Goal: Transaction & Acquisition: Book appointment/travel/reservation

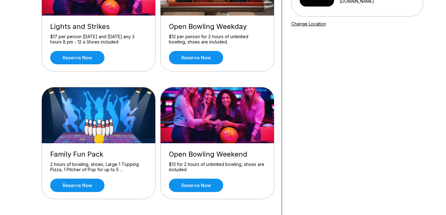
scroll to position [109, 0]
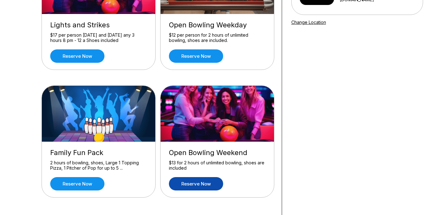
click at [192, 179] on link "Reserve now" at bounding box center [196, 183] width 54 height 13
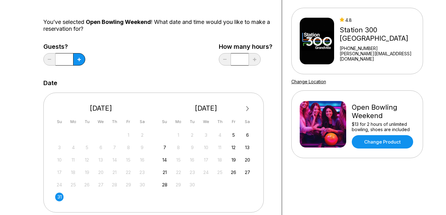
scroll to position [61, 0]
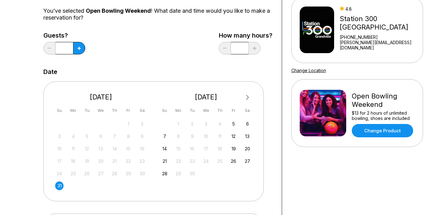
click at [178, 125] on div "1" at bounding box center [178, 123] width 8 height 8
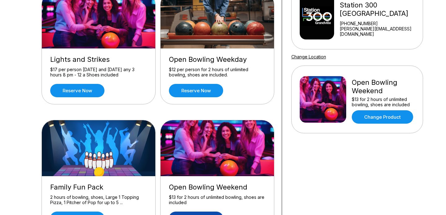
scroll to position [75, 0]
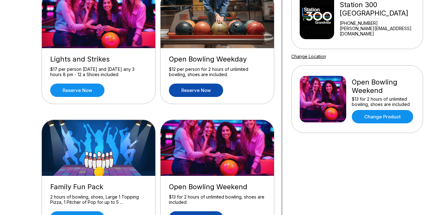
click at [205, 89] on link "Reserve now" at bounding box center [196, 89] width 54 height 13
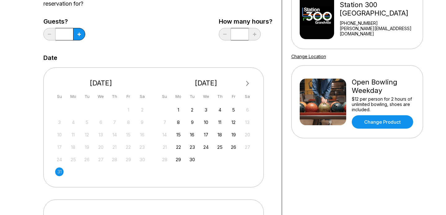
scroll to position [0, 0]
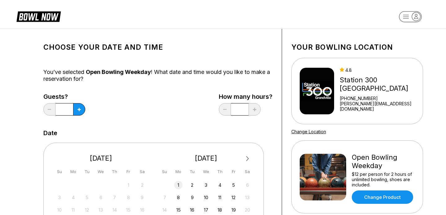
click at [180, 185] on div "1" at bounding box center [178, 184] width 8 height 8
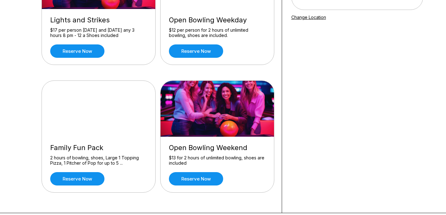
scroll to position [116, 0]
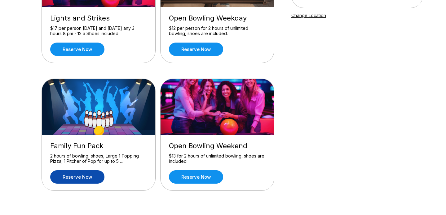
click at [67, 177] on link "Reserve now" at bounding box center [77, 176] width 54 height 13
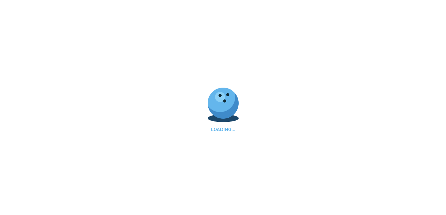
scroll to position [0, 0]
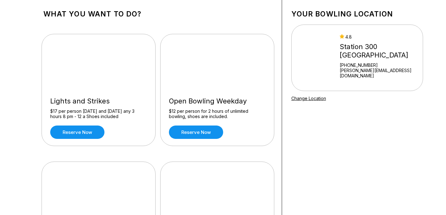
scroll to position [126, 0]
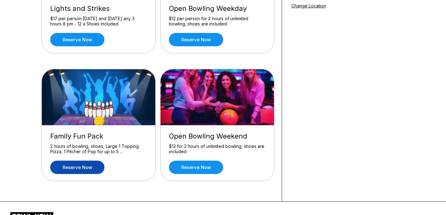
click at [72, 168] on link "Reserve now" at bounding box center [77, 166] width 54 height 13
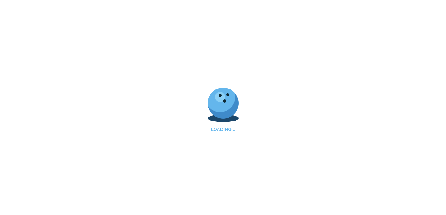
scroll to position [0, 0]
